Goal: Transaction & Acquisition: Purchase product/service

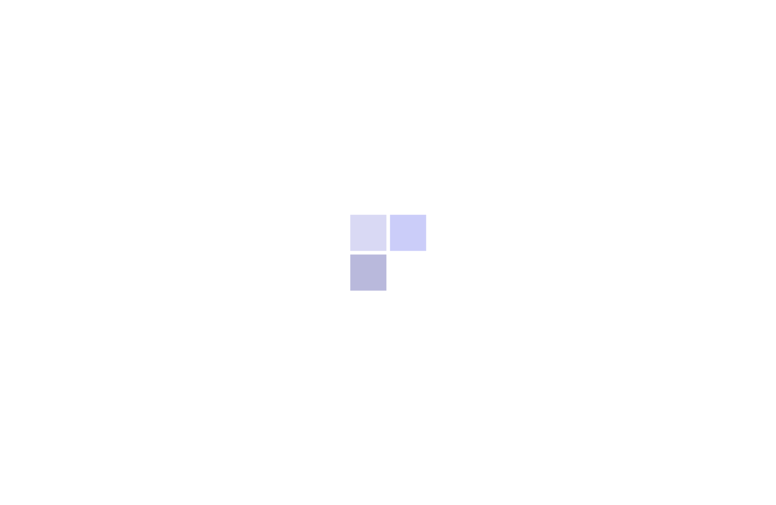
click at [405, 146] on div at bounding box center [388, 252] width 776 height 505
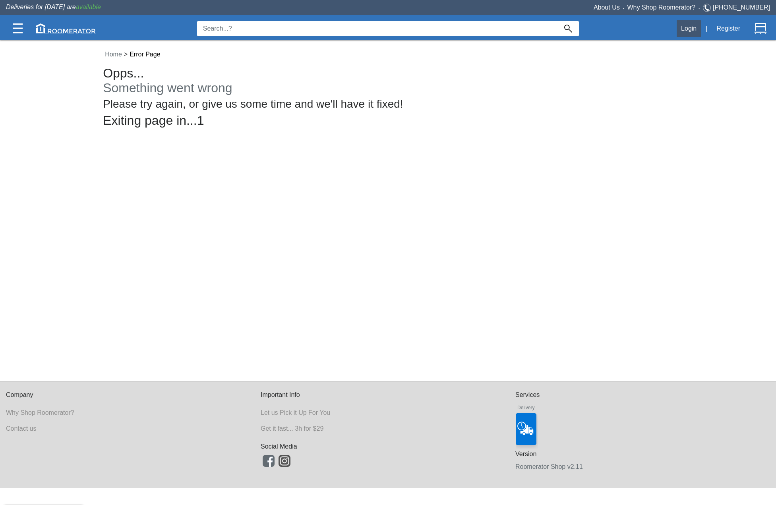
click at [680, 30] on button "Login" at bounding box center [689, 28] width 24 height 17
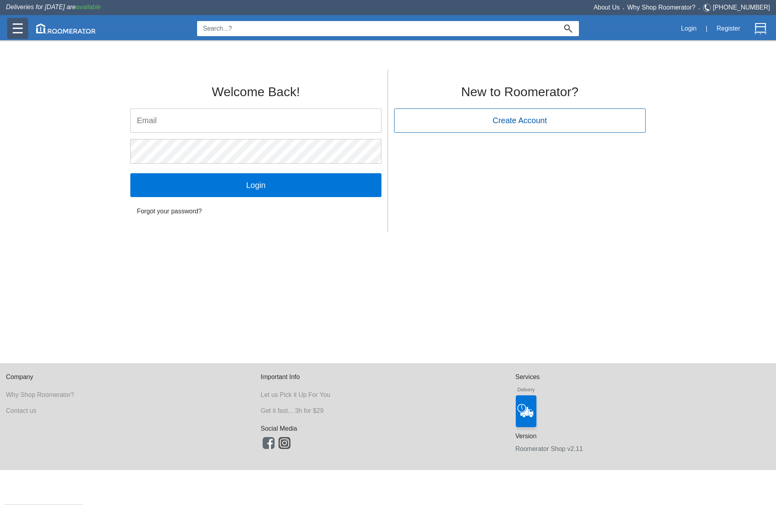
type input "[PERSON_NAME][EMAIL_ADDRESS][DOMAIN_NAME]"
click at [11, 22] on div at bounding box center [17, 28] width 21 height 21
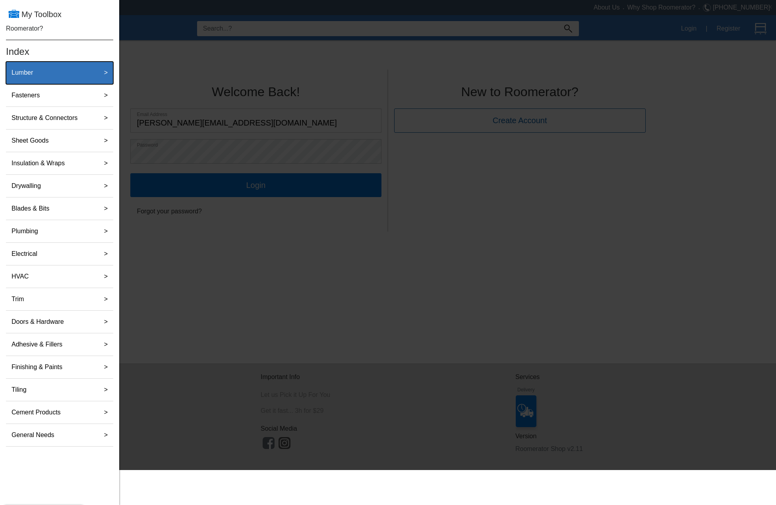
click at [24, 69] on label "Lumber" at bounding box center [22, 73] width 28 height 16
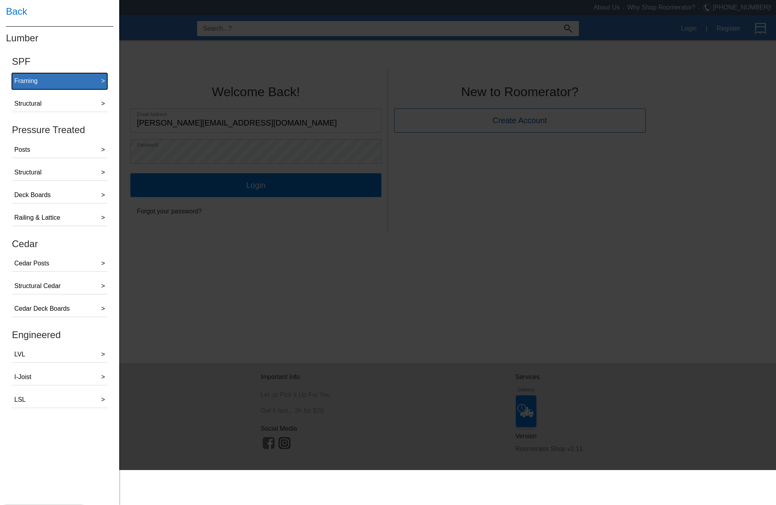
click at [46, 87] on button "Framing >" at bounding box center [59, 81] width 95 height 16
